Goal: Task Accomplishment & Management: Manage account settings

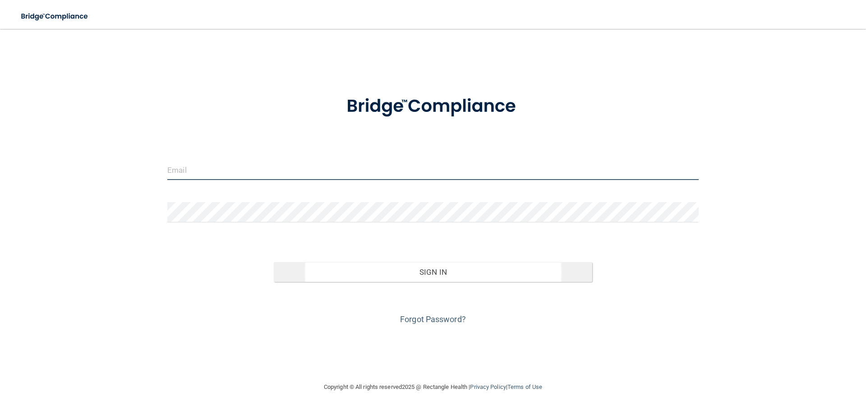
type input "[EMAIL_ADDRESS][DOMAIN_NAME]"
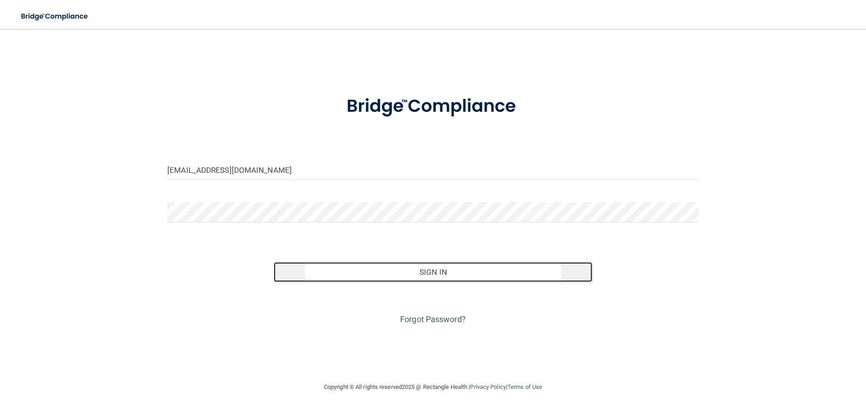
click at [411, 263] on button "Sign In" at bounding box center [433, 272] width 319 height 20
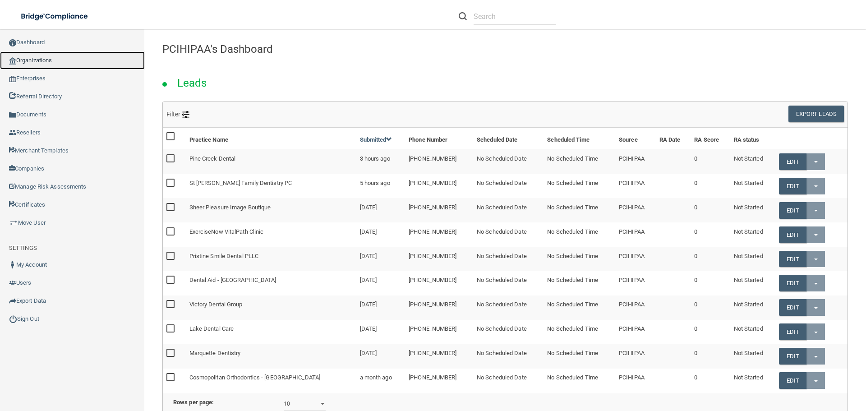
click at [34, 59] on link "Organizations" at bounding box center [72, 60] width 145 height 18
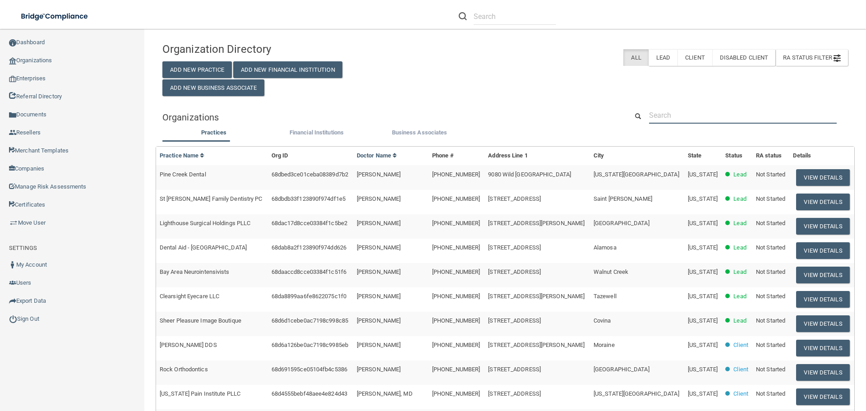
click at [683, 109] on input "text" at bounding box center [743, 115] width 188 height 17
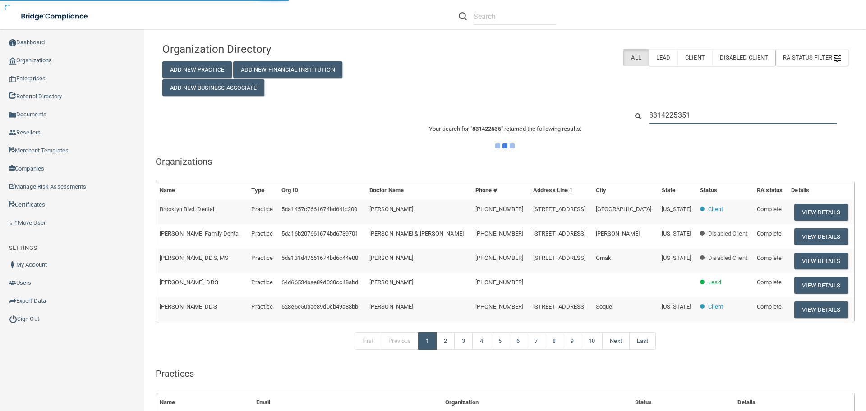
type input "8314225351"
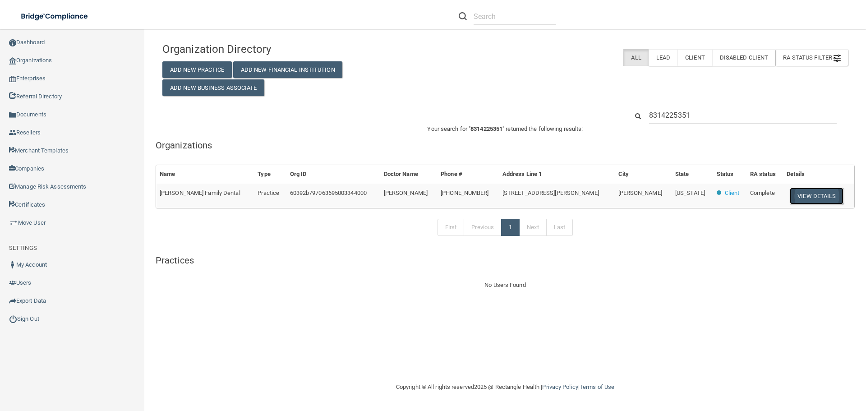
click at [792, 198] on button "View Details" at bounding box center [816, 196] width 53 height 17
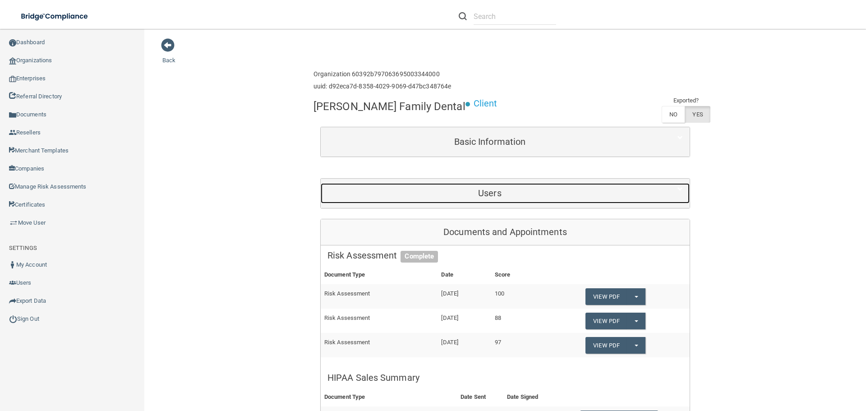
drag, startPoint x: 468, startPoint y: 186, endPoint x: 450, endPoint y: 190, distance: 19.0
click at [468, 186] on div "Users" at bounding box center [490, 193] width 338 height 20
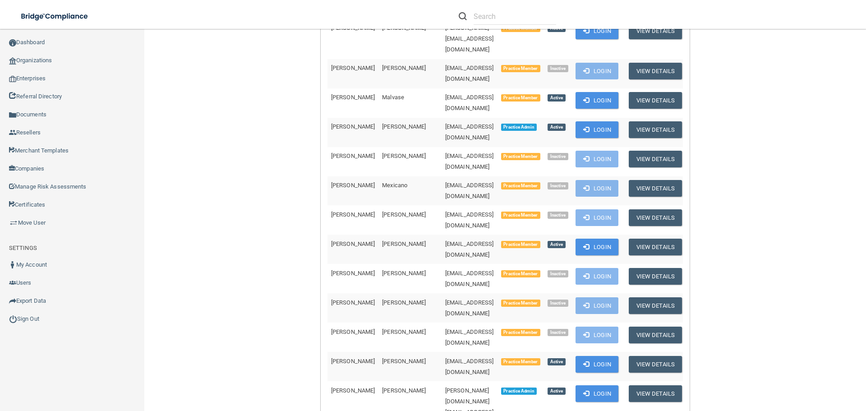
scroll to position [677, 0]
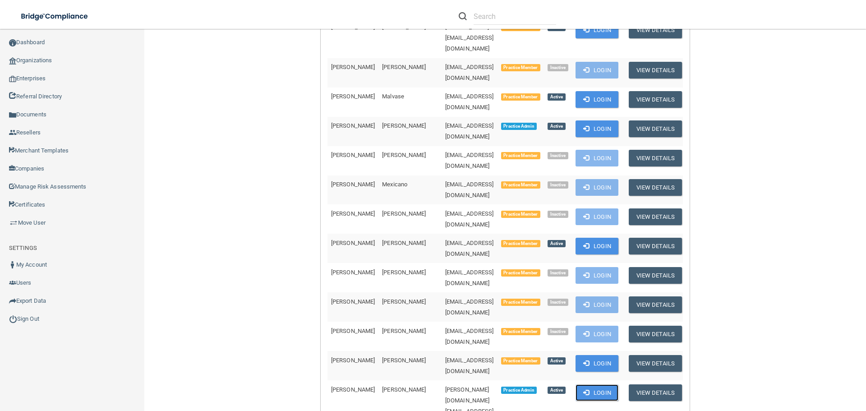
click at [617, 384] on button "Login" at bounding box center [597, 392] width 43 height 17
click at [26, 312] on link "Sign Out" at bounding box center [72, 319] width 145 height 18
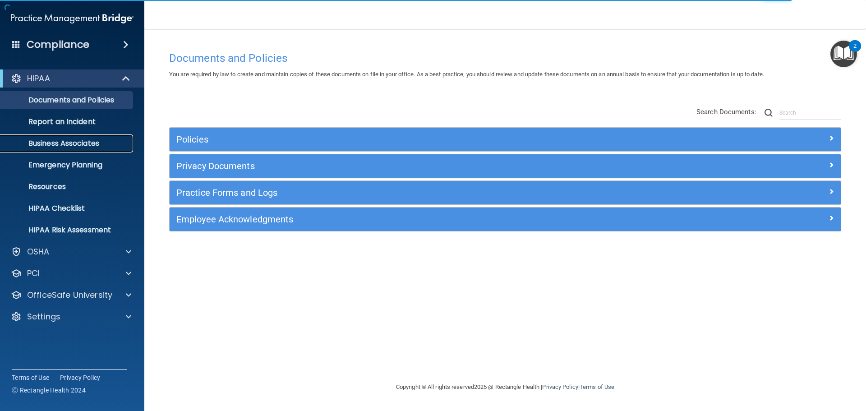
click at [72, 142] on p "Business Associates" at bounding box center [67, 143] width 123 height 9
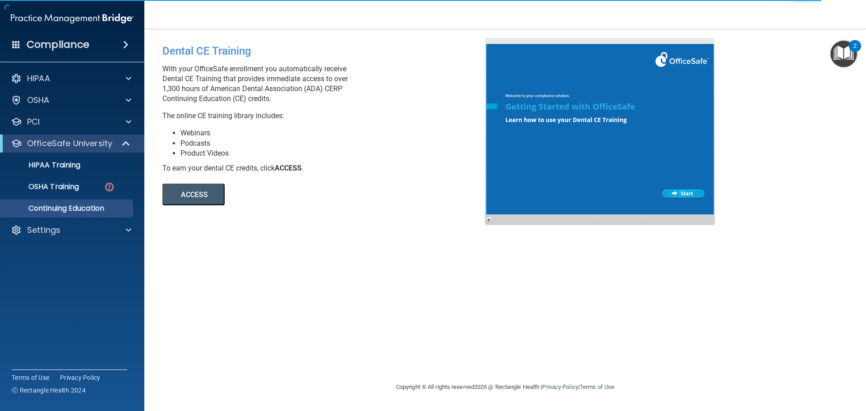
click at [191, 195] on button "ACCESS" at bounding box center [193, 195] width 62 height 22
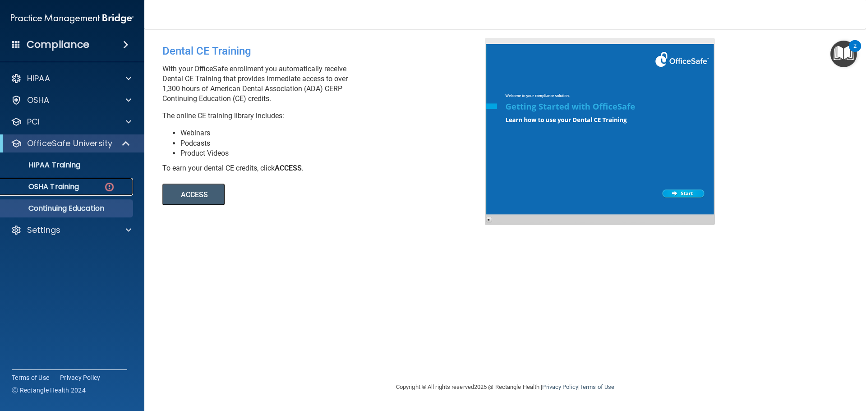
click at [68, 187] on p "OSHA Training" at bounding box center [42, 186] width 73 height 9
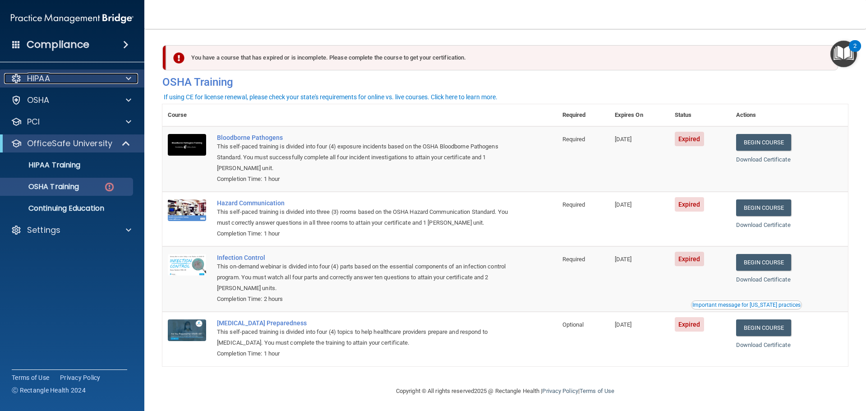
click at [111, 76] on div "HIPAA" at bounding box center [60, 78] width 112 height 11
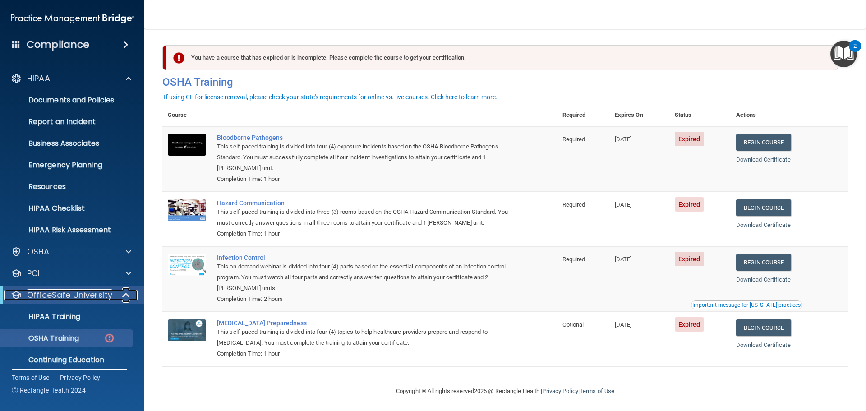
click at [117, 296] on div at bounding box center [127, 295] width 22 height 11
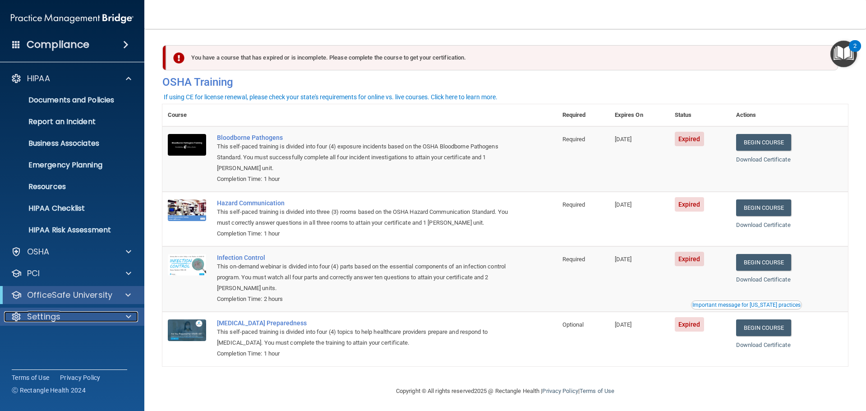
click at [87, 316] on div "Settings" at bounding box center [60, 316] width 112 height 11
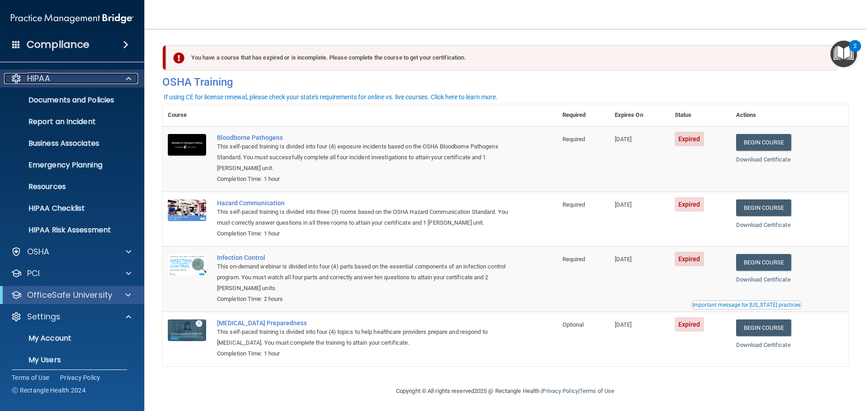
click at [120, 74] on div at bounding box center [127, 78] width 23 height 11
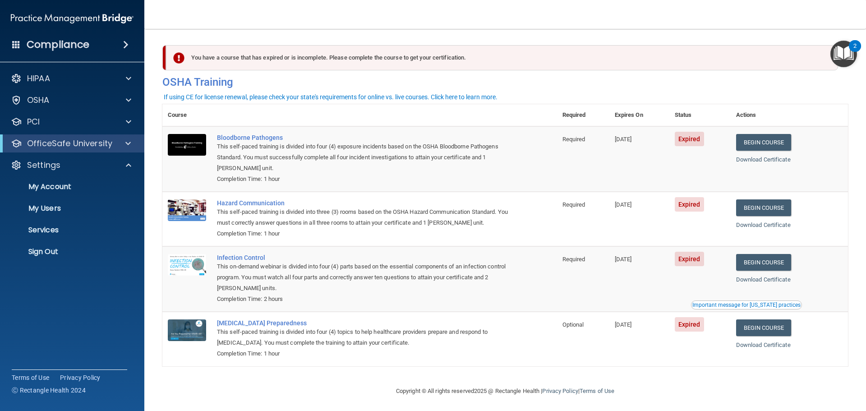
click at [851, 61] on img "Open Resource Center, 2 new notifications" at bounding box center [844, 54] width 27 height 27
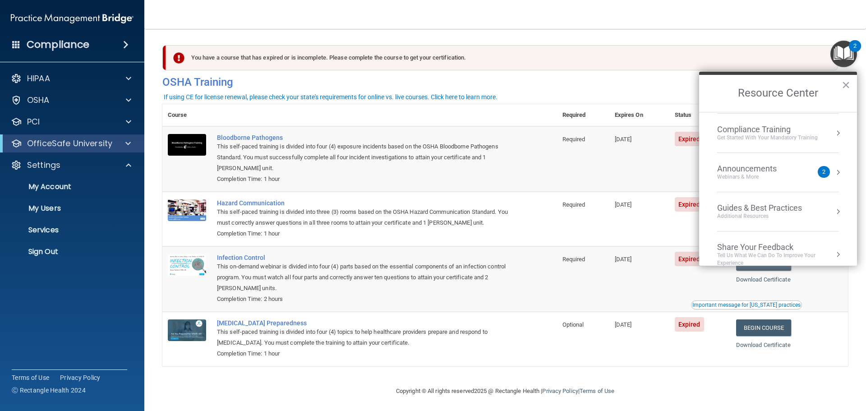
scroll to position [129, 0]
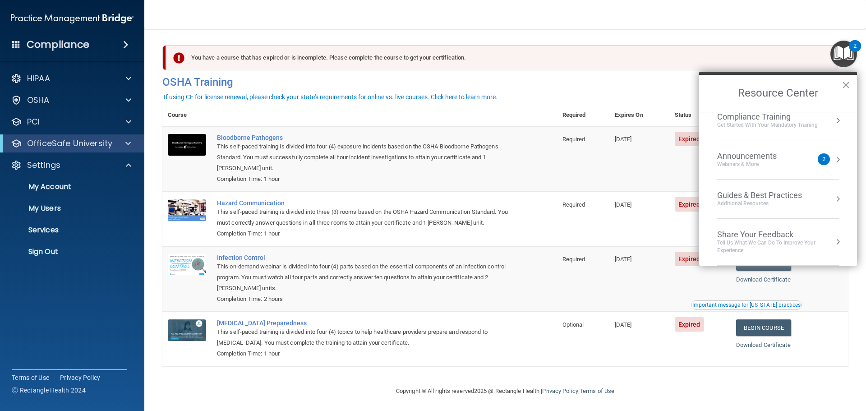
click at [822, 158] on div "2" at bounding box center [824, 159] width 12 height 12
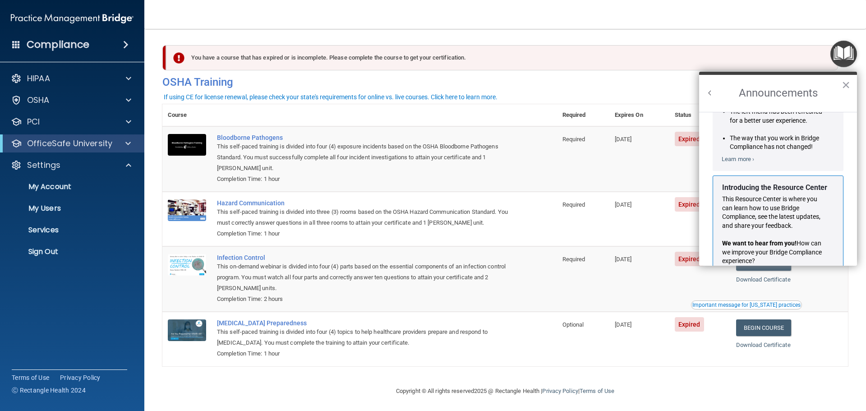
scroll to position [0, 0]
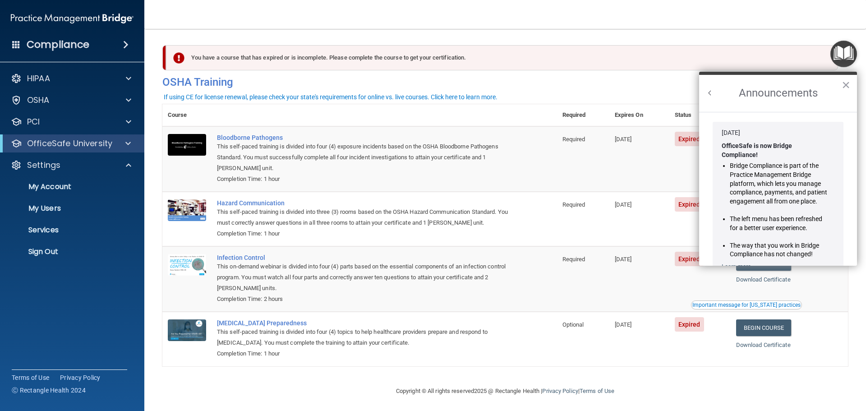
click at [716, 93] on h2 "Announcements" at bounding box center [778, 93] width 158 height 37
click at [713, 93] on button "Back to Resource Center Home" at bounding box center [710, 92] width 9 height 9
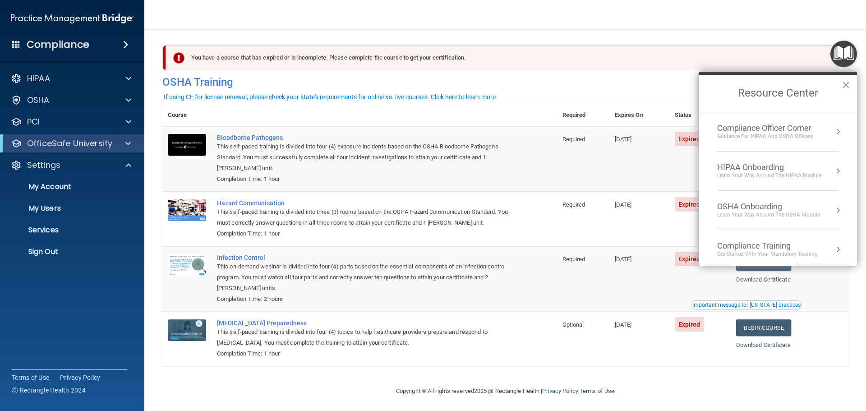
scroll to position [100, 0]
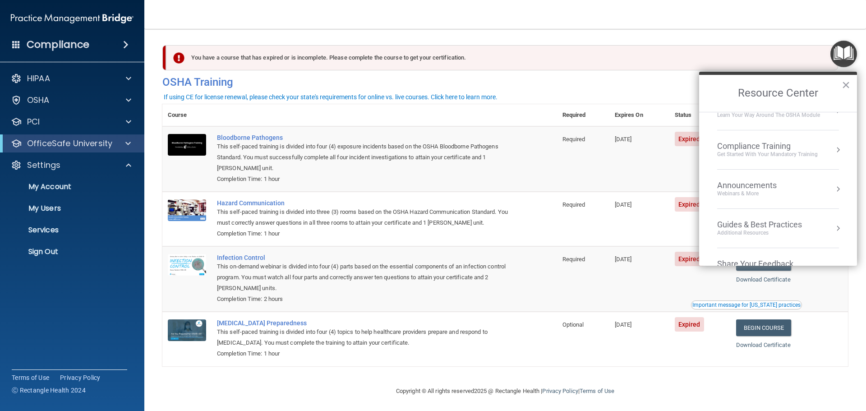
click at [834, 186] on button "Resource Center" at bounding box center [838, 189] width 9 height 9
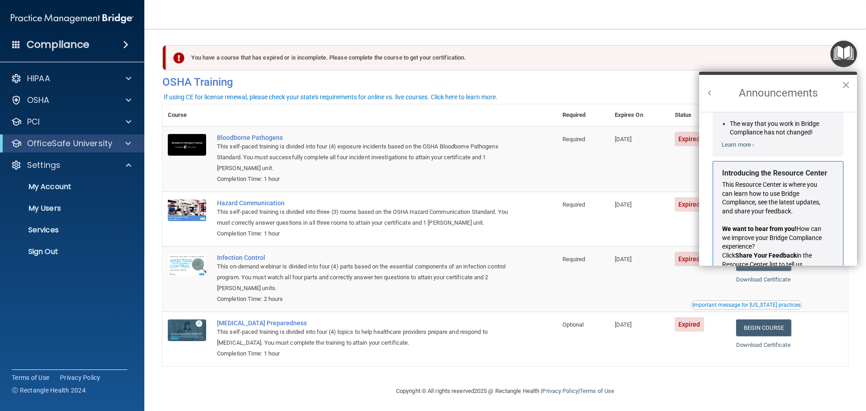
scroll to position [158, 0]
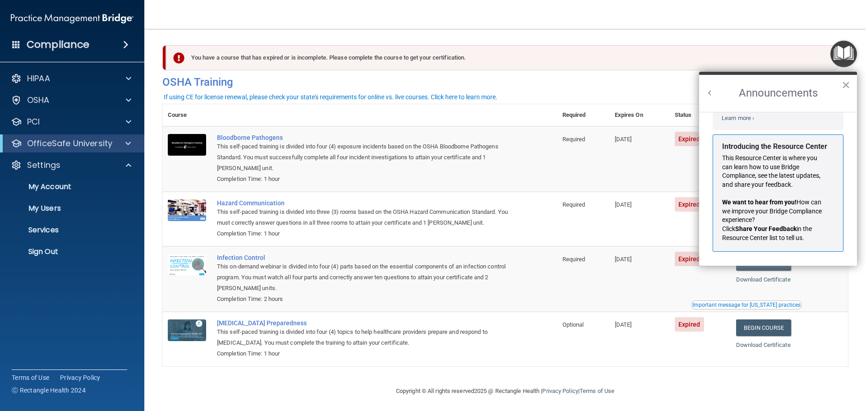
click at [712, 94] on button "Back to Resource Center Home" at bounding box center [710, 92] width 9 height 9
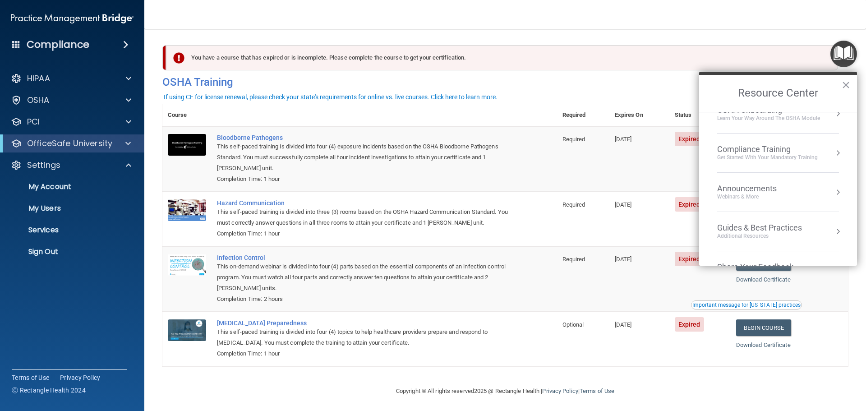
scroll to position [129, 0]
click at [826, 196] on div "Guides & Best Practices Additional Resources" at bounding box center [778, 198] width 122 height 17
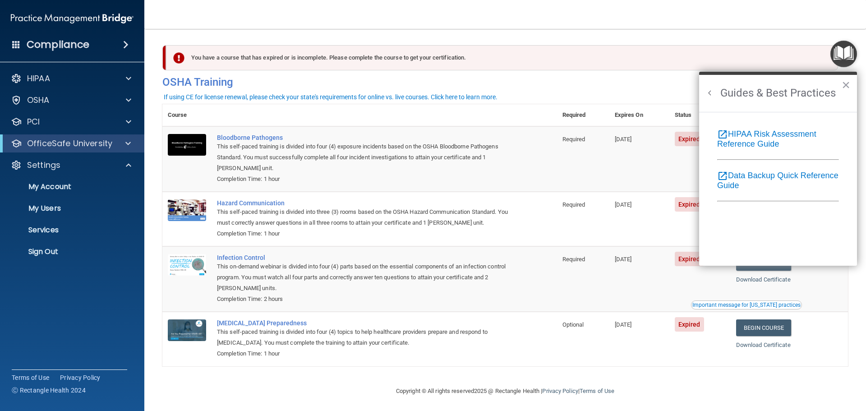
scroll to position [0, 0]
click at [712, 87] on h2 "Guides & Best Practices" at bounding box center [778, 93] width 158 height 37
click at [713, 96] on button "Back to Resource Center Home" at bounding box center [710, 92] width 9 height 9
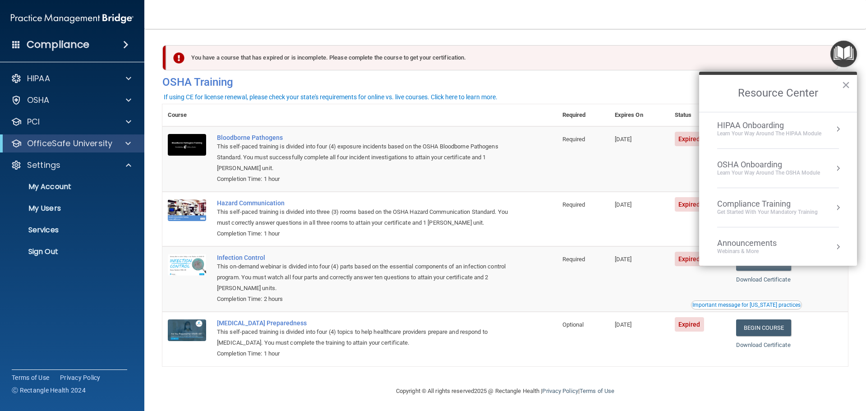
scroll to position [39, 0]
click at [834, 210] on button "Resource Center" at bounding box center [838, 210] width 9 height 9
click at [712, 96] on button "Back to Resource Center Home" at bounding box center [710, 92] width 9 height 9
click at [827, 176] on div "HIPAA Onboarding Learn Your Way around the HIPAA module" at bounding box center [778, 170] width 122 height 17
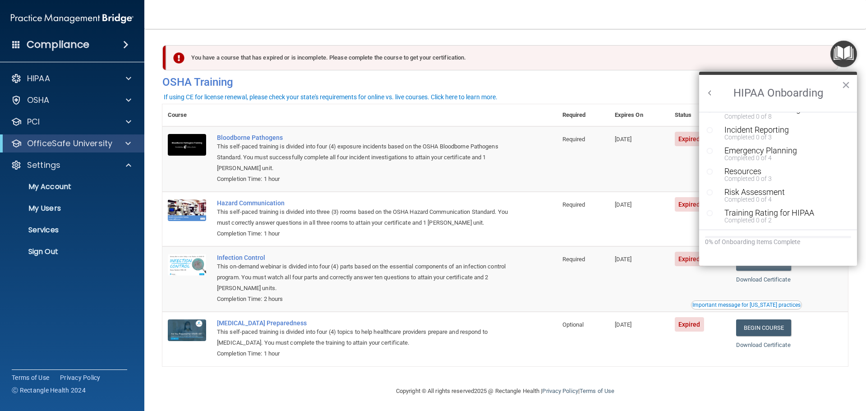
click at [708, 90] on button "Back to Resource Center Home" at bounding box center [710, 92] width 9 height 9
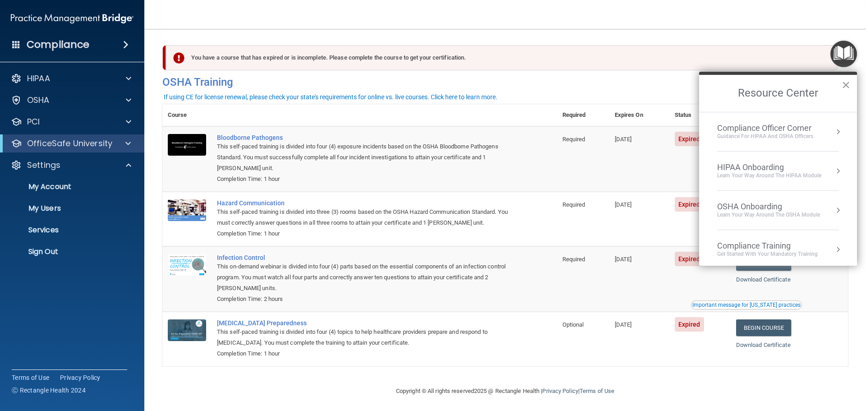
click at [844, 85] on button "×" at bounding box center [846, 85] width 9 height 14
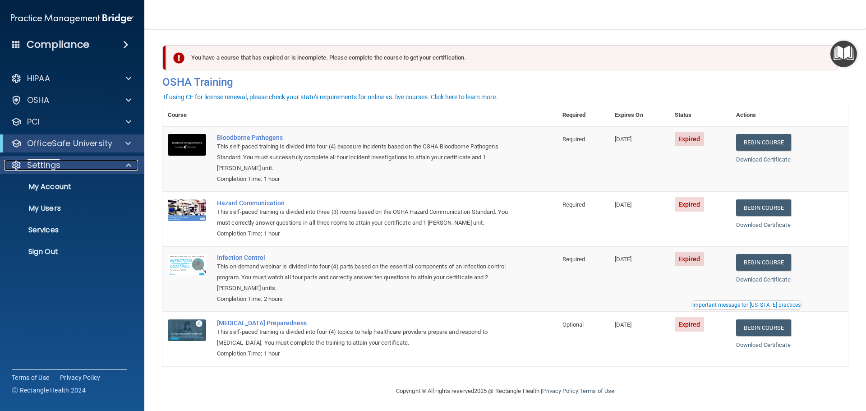
click at [120, 160] on div at bounding box center [127, 165] width 23 height 11
click at [39, 250] on p "Sign Out" at bounding box center [67, 251] width 123 height 9
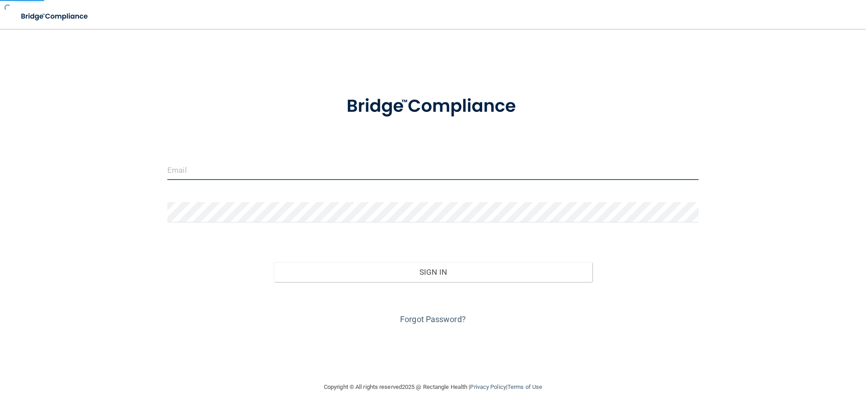
type input "kmerced@rectanglehealth.com"
